Goal: Task Accomplishment & Management: Complete application form

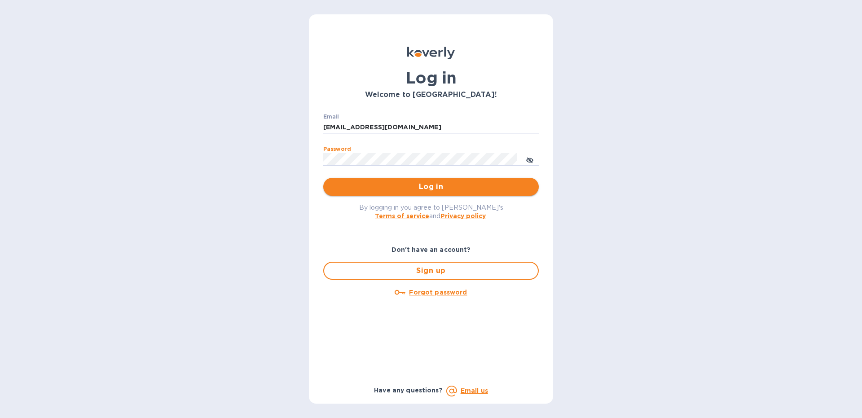
click at [366, 189] on span "Log in" at bounding box center [431, 186] width 201 height 11
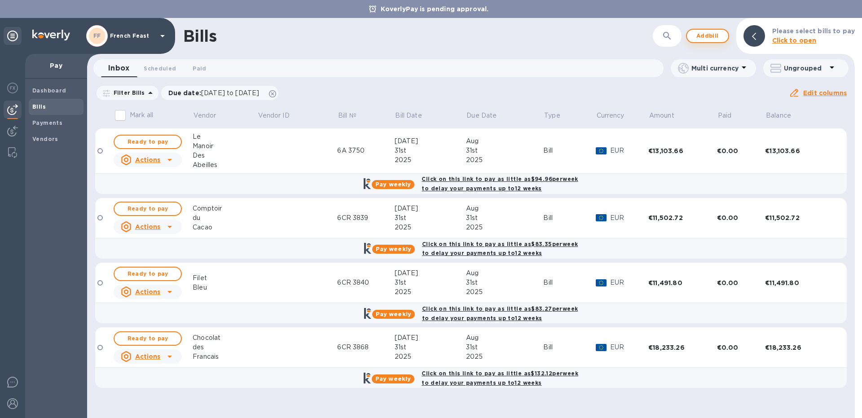
click at [711, 37] on span "Add bill" at bounding box center [707, 36] width 27 height 11
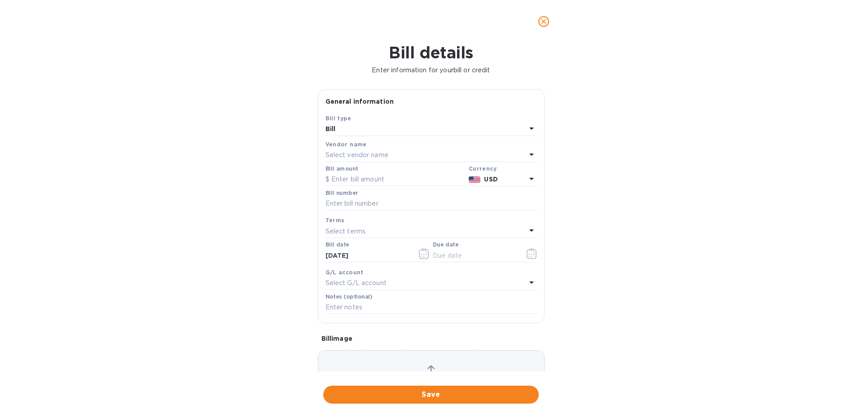
click at [374, 157] on p "Select vendor name" at bounding box center [357, 154] width 63 height 9
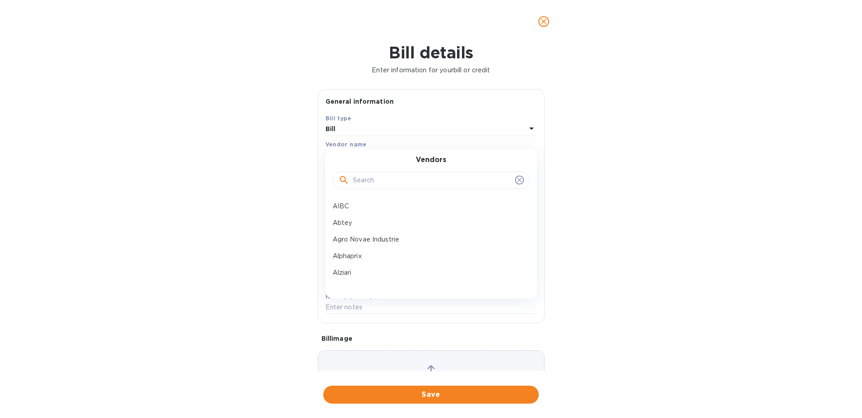
click at [373, 183] on input "text" at bounding box center [432, 180] width 159 height 13
type input "ant"
click at [378, 243] on p "Provence d'Antan" at bounding box center [428, 239] width 190 height 9
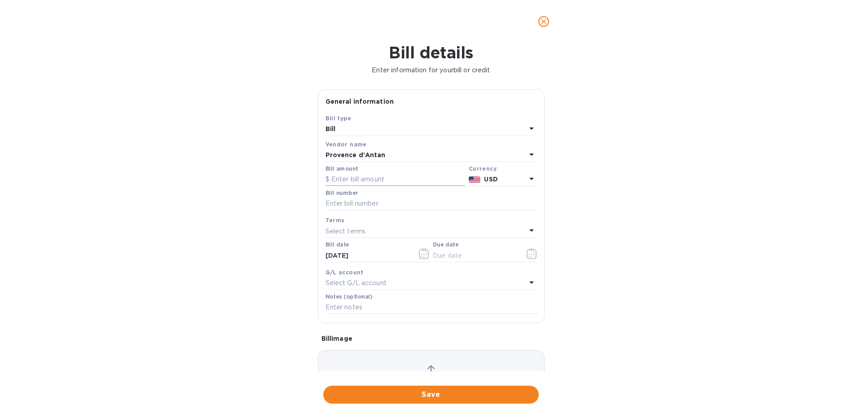
click at [344, 178] on input "text" at bounding box center [396, 179] width 140 height 13
paste input "10,896.00"
type input "10,896.00"
click at [546, 181] on div "General information Save Bill type Bill Vendor name Provence d'Antan Bill amoun…" at bounding box center [431, 230] width 236 height 282
click at [526, 183] on p "USD" at bounding box center [505, 179] width 42 height 9
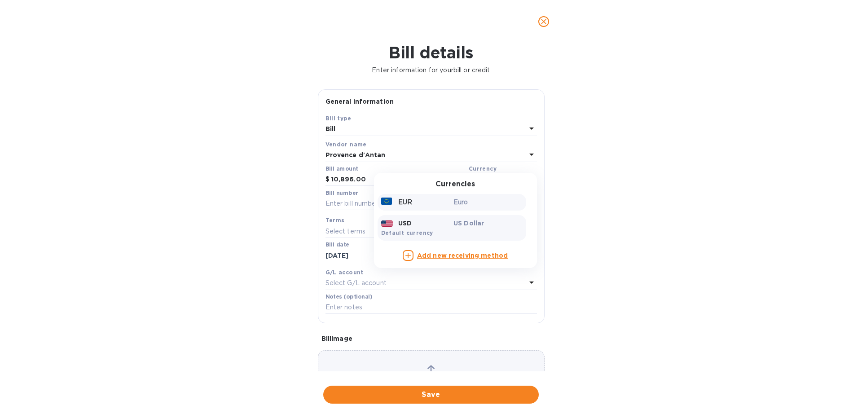
click at [446, 205] on div "EUR" at bounding box center [415, 202] width 73 height 13
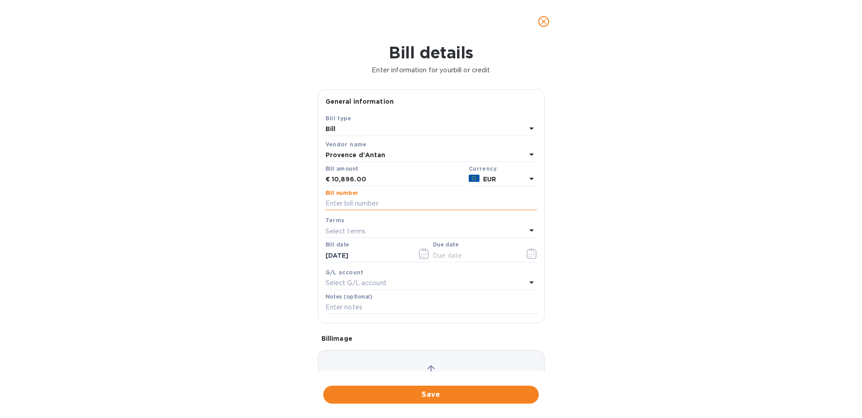
click at [365, 206] on input "text" at bounding box center [432, 203] width 212 height 13
type input "8E 3949"
click at [533, 258] on icon "button" at bounding box center [532, 253] width 10 height 11
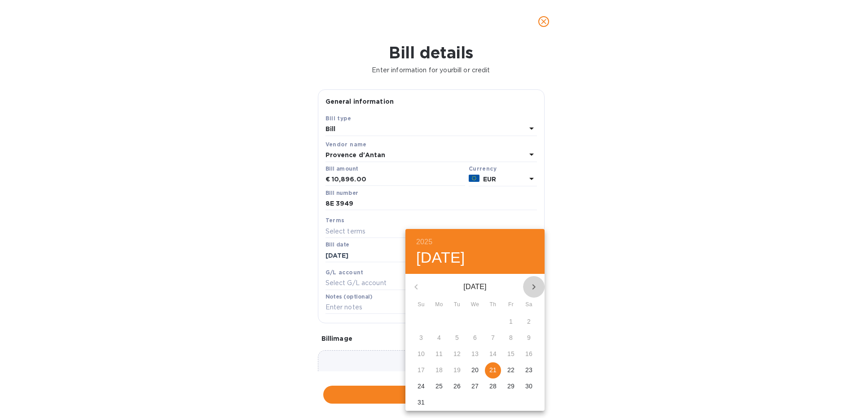
click at [534, 288] on icon "button" at bounding box center [534, 286] width 3 height 5
click at [422, 366] on p "21" at bounding box center [421, 370] width 7 height 9
type input "[DATE]"
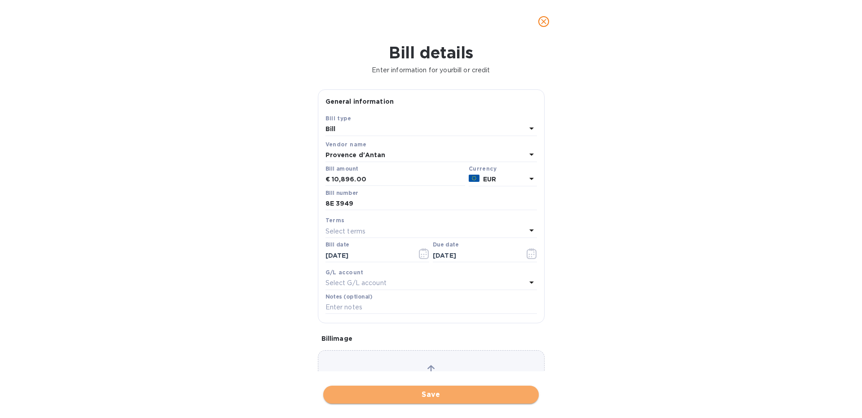
click at [391, 393] on span "Save" at bounding box center [431, 394] width 201 height 11
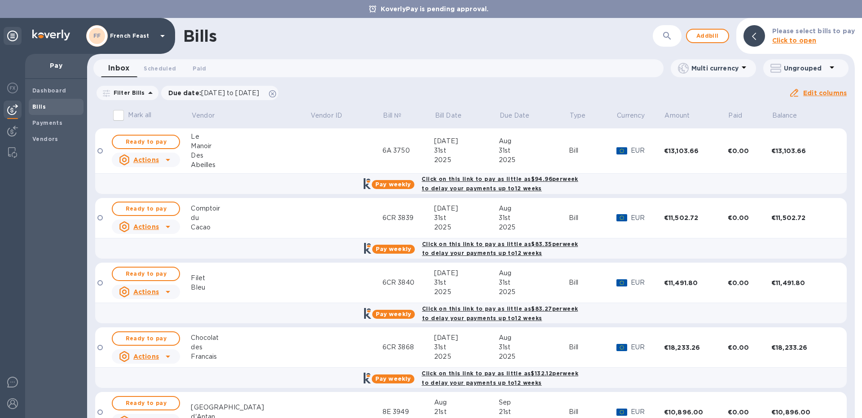
scroll to position [48, 0]
